Goal: Task Accomplishment & Management: Complete application form

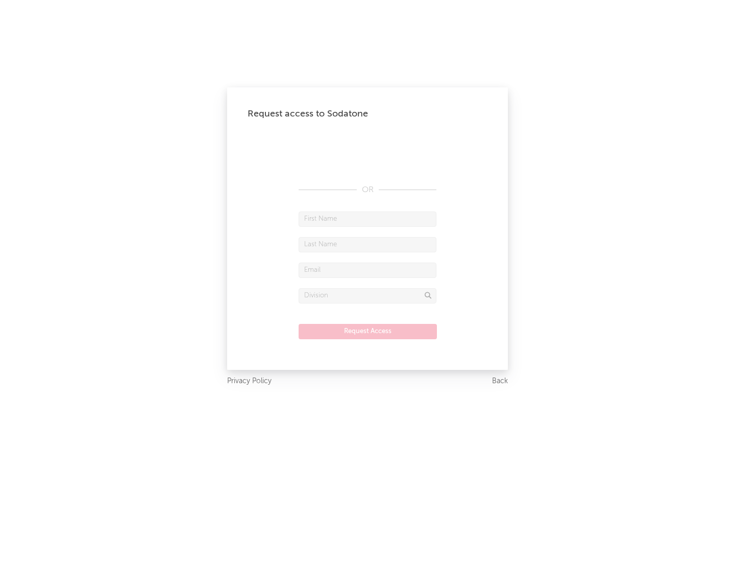
click at [368, 219] on input "text" at bounding box center [368, 218] width 138 height 15
type input "[PERSON_NAME]"
click at [368, 244] on input "text" at bounding box center [368, 244] width 138 height 15
type input "[PERSON_NAME]"
click at [368, 270] on input "text" at bounding box center [368, 269] width 138 height 15
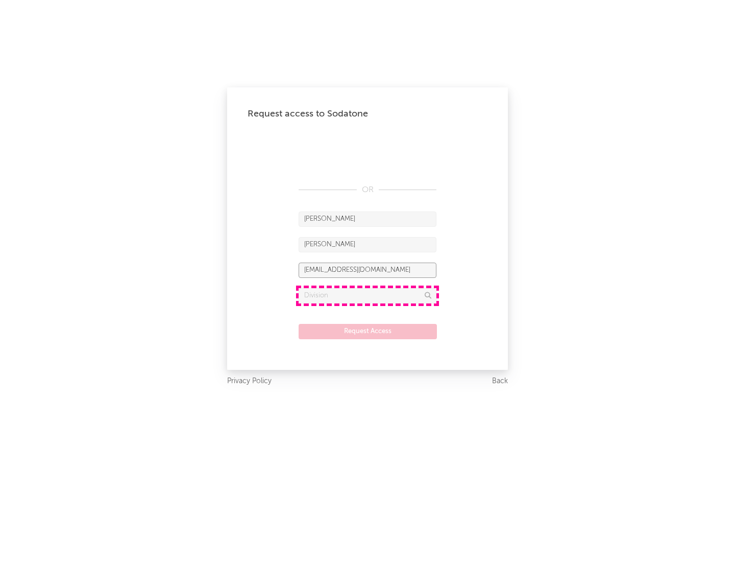
type input "[EMAIL_ADDRESS][DOMAIN_NAME]"
click at [368, 295] on input "text" at bounding box center [368, 295] width 138 height 15
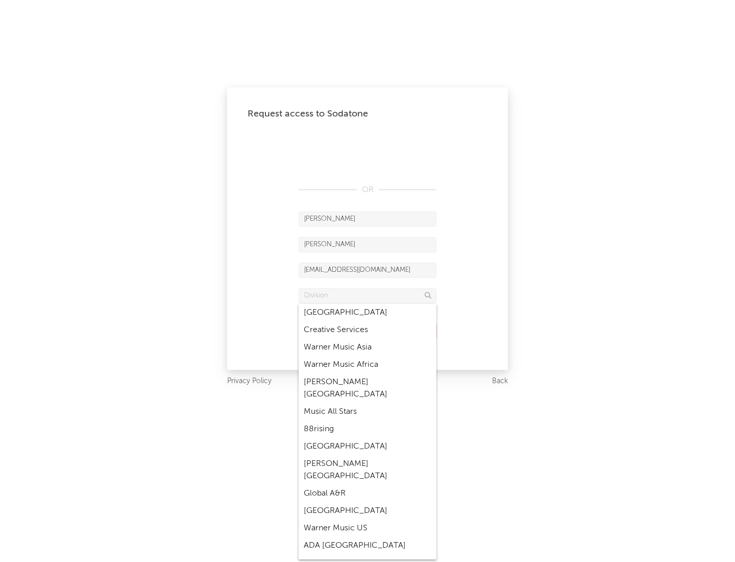
click at [365, 403] on div "Music All Stars" at bounding box center [368, 411] width 138 height 17
type input "Music All Stars"
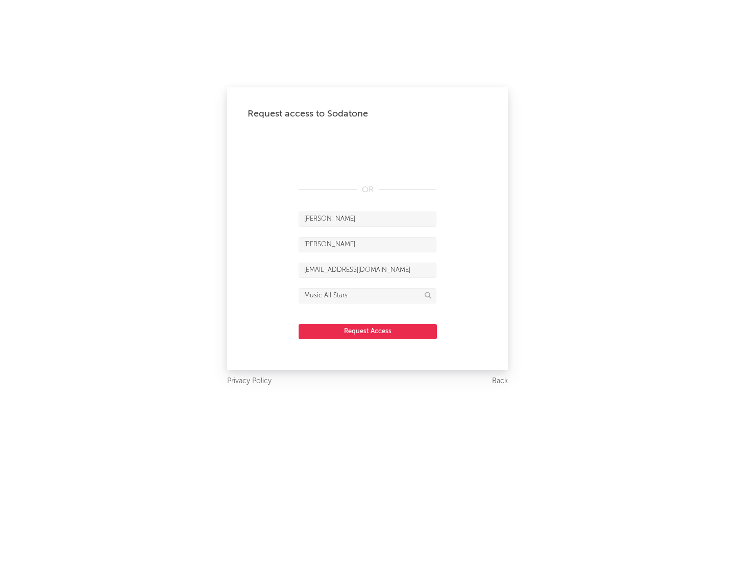
click at [368, 331] on button "Request Access" at bounding box center [368, 331] width 138 height 15
